Goal: Task Accomplishment & Management: Use online tool/utility

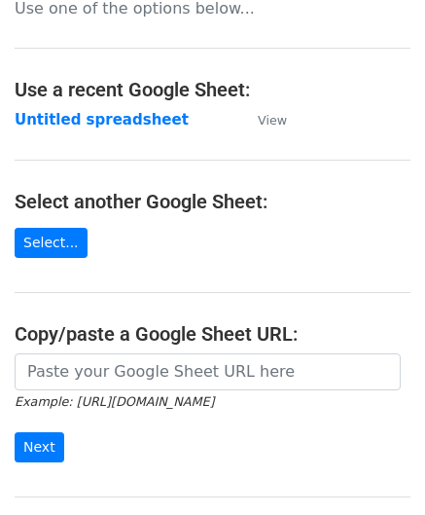
scroll to position [195, 0]
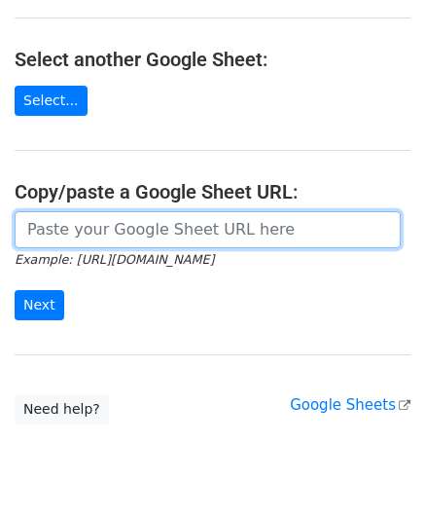
click at [50, 217] on input "url" at bounding box center [208, 229] width 387 height 37
paste input "https://docs.google.com/spreadsheets/d/167pLYgV6tHIyIPegNzvZf_SKmGI2C2Ck0f5W9CJ…"
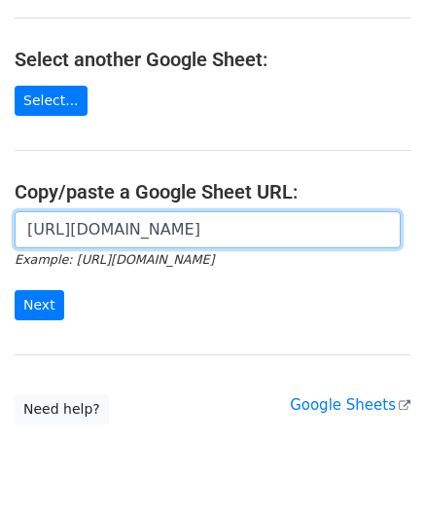
scroll to position [0, 409]
type input "https://docs.google.com/spreadsheets/d/167pLYgV6tHIyIPegNzvZf_SKmGI2C2Ck0f5W9CJ…"
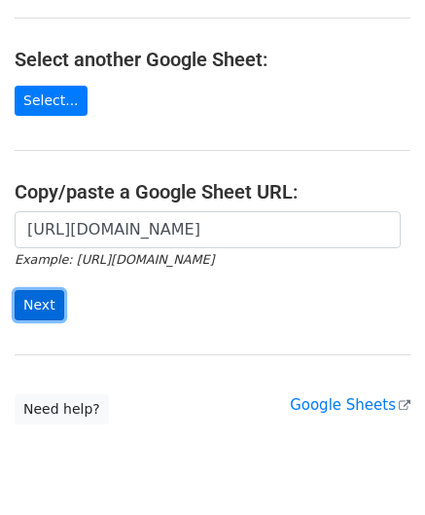
scroll to position [0, 0]
click at [37, 290] on input "Next" at bounding box center [40, 305] width 50 height 30
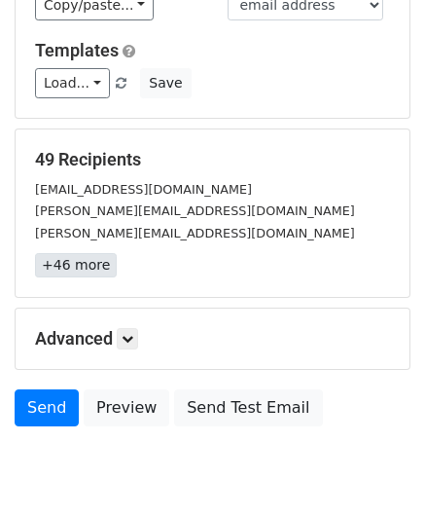
scroll to position [195, 0]
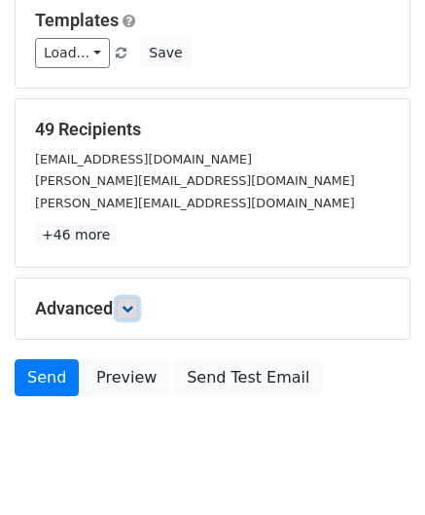
click at [137, 308] on link at bounding box center [127, 308] width 21 height 21
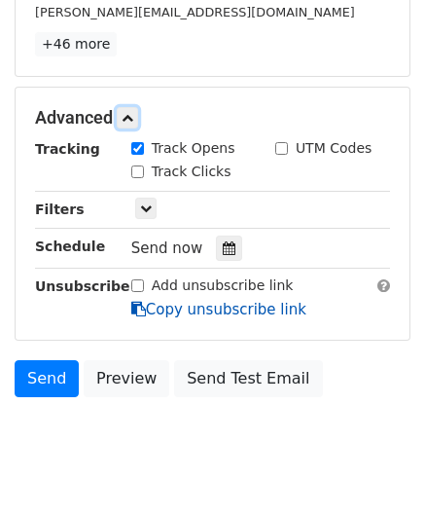
scroll to position [389, 0]
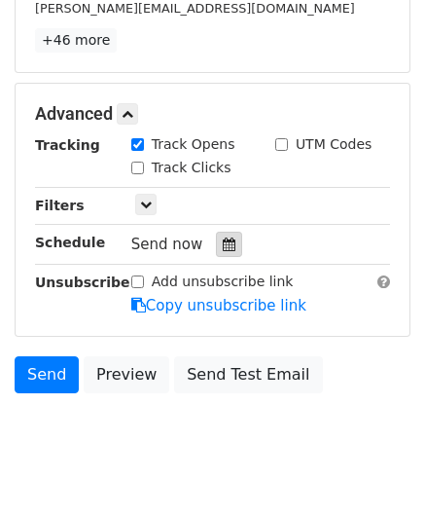
click at [223, 238] on icon at bounding box center [229, 245] width 13 height 14
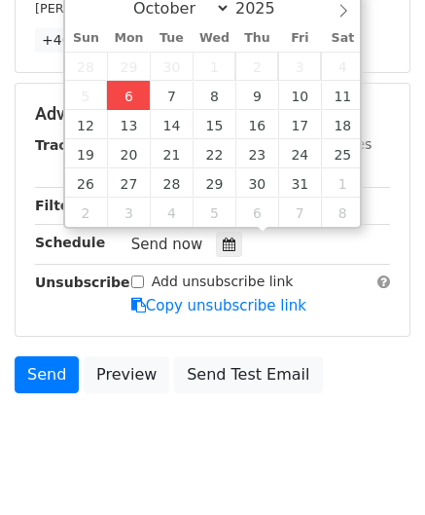
type input "[DATE] 12:00"
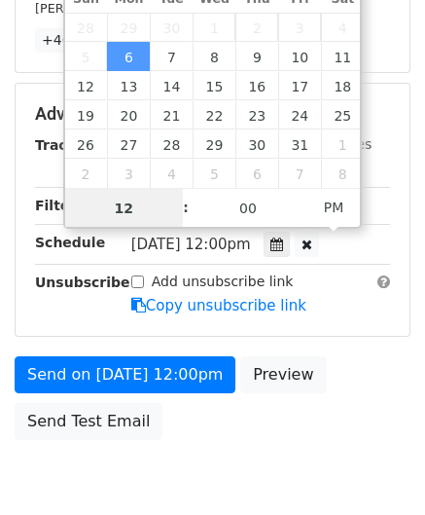
type input "2"
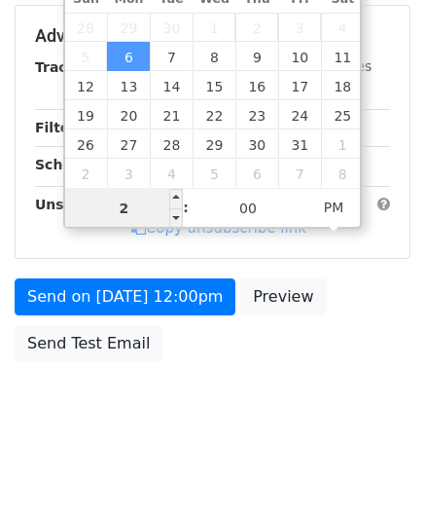
drag, startPoint x: 85, startPoint y: 207, endPoint x: 73, endPoint y: 209, distance: 11.8
click at [73, 209] on input "2" at bounding box center [124, 208] width 119 height 39
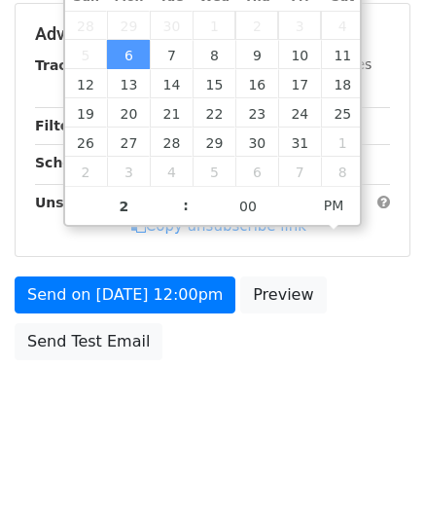
type input "[DATE] 14:00"
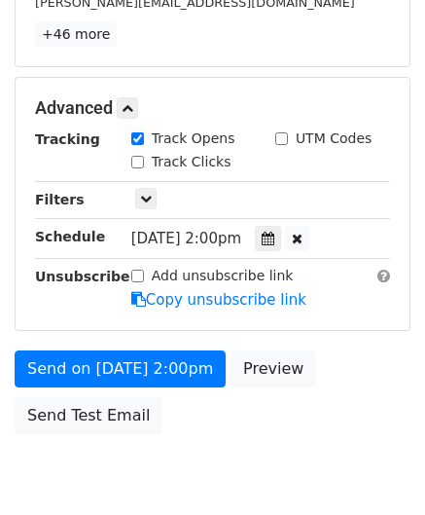
scroll to position [473, 0]
